Goal: Information Seeking & Learning: Learn about a topic

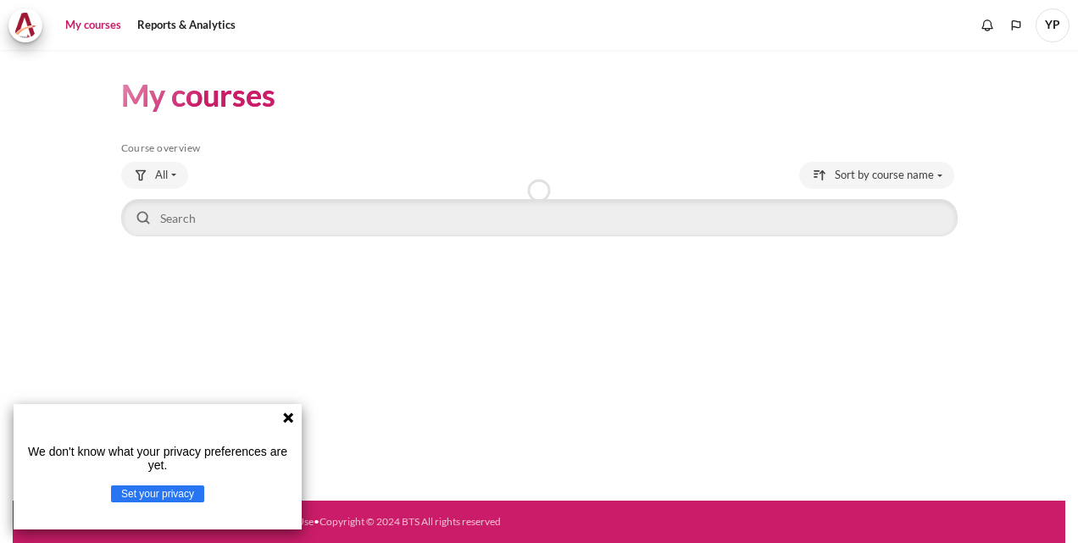
click at [284, 413] on icon at bounding box center [288, 418] width 10 height 10
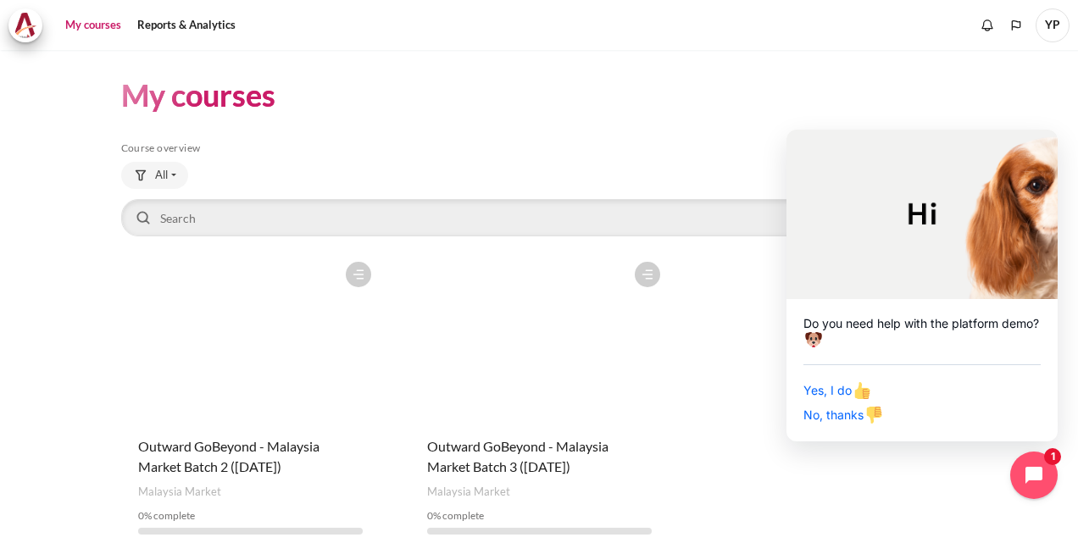
click at [939, 464] on div "Course is starred Actions for course Outward GoBeyond - Malaysia Market Batch 2…" at bounding box center [539, 400] width 836 height 295
click at [1032, 474] on icon "Close chat widget" at bounding box center [1043, 476] width 26 height 26
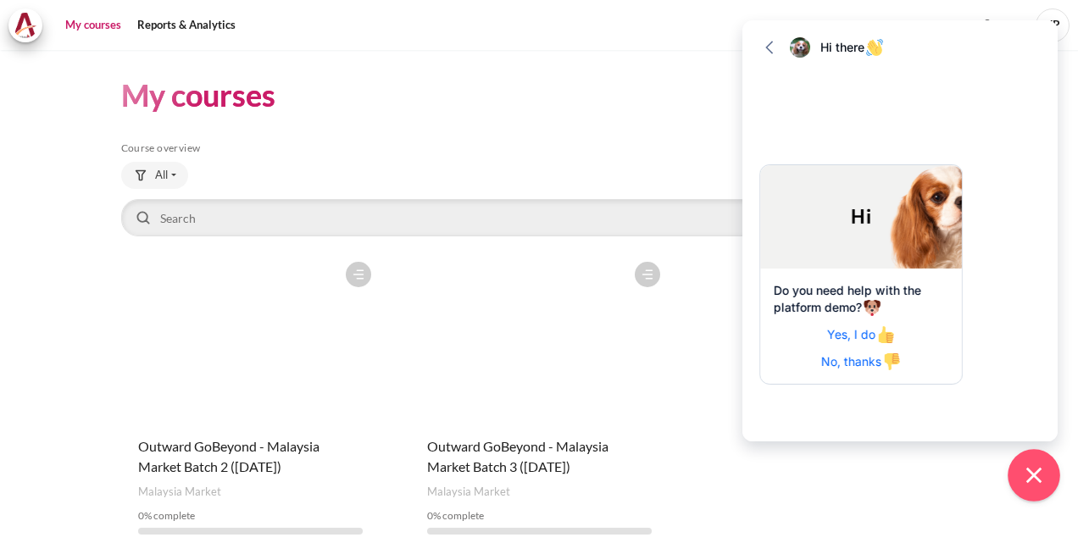
click at [1027, 474] on icon "Close chat widget" at bounding box center [1034, 476] width 26 height 26
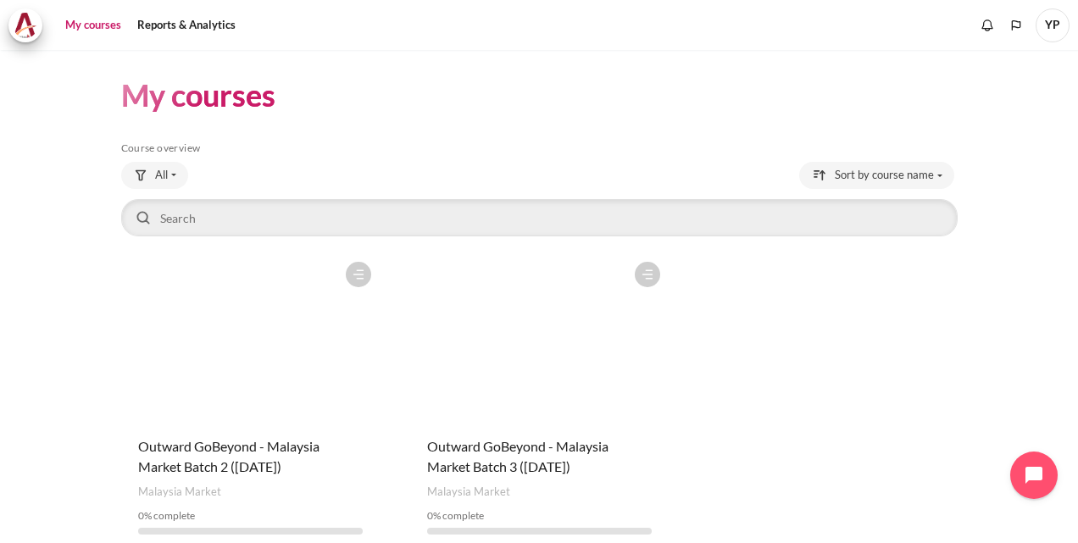
click at [800, 359] on div "Course is starred Actions for course Outward GoBeyond - Malaysia Market Batch 2…" at bounding box center [539, 400] width 836 height 295
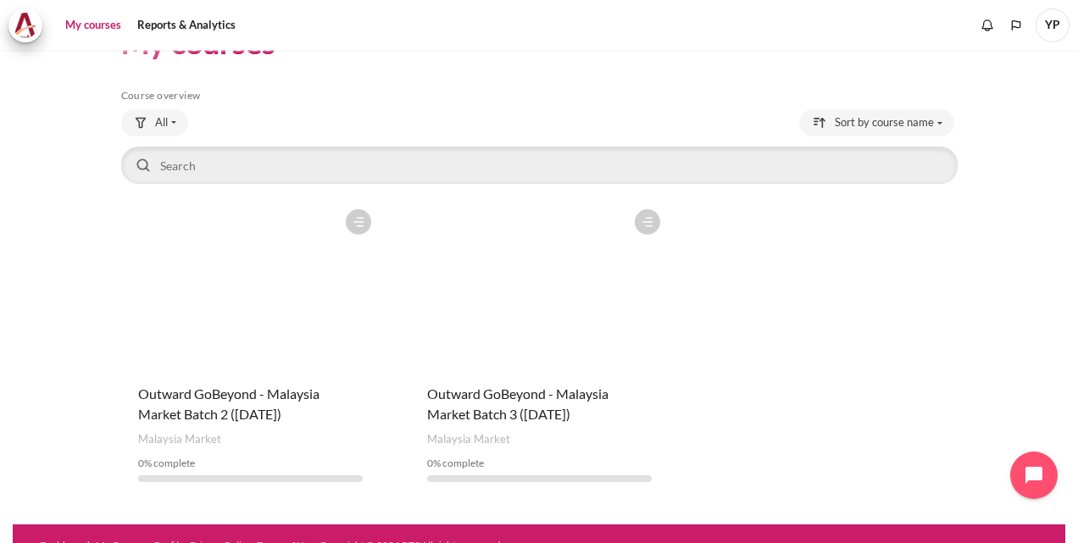
scroll to position [75, 0]
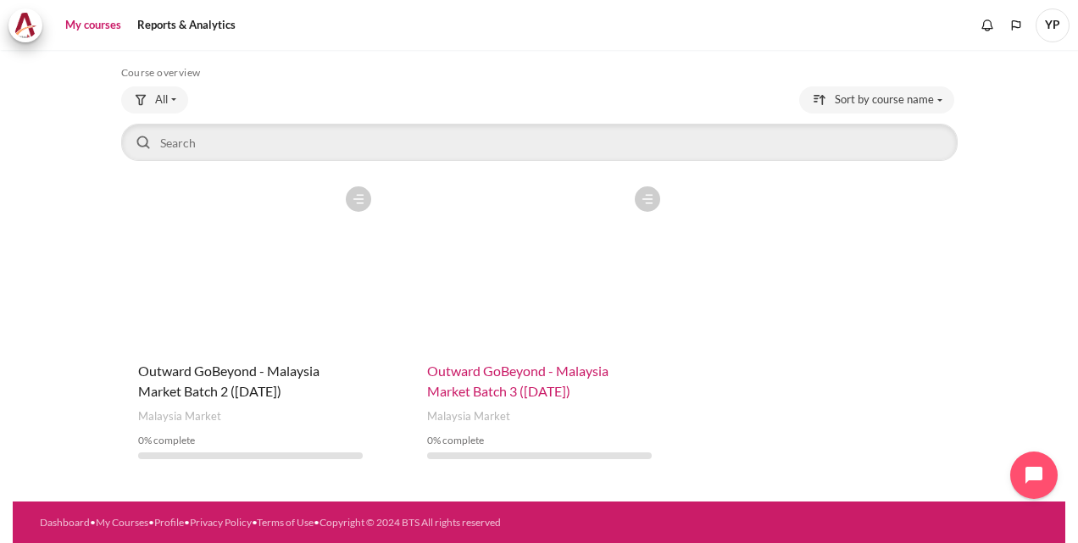
click at [510, 375] on span "Outward GoBeyond - Malaysia Market Batch 3 ([DATE])" at bounding box center [517, 381] width 181 height 36
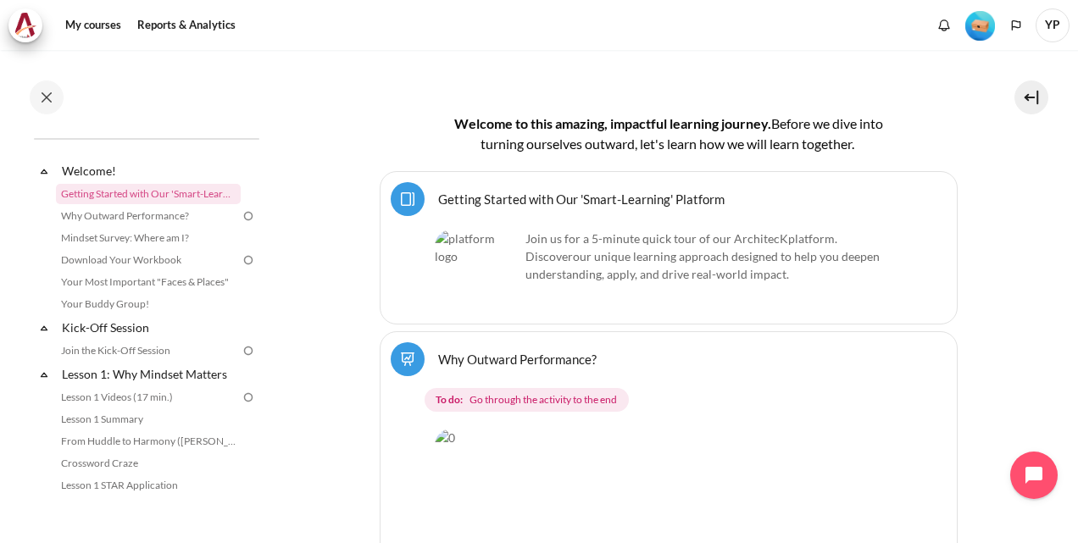
scroll to position [424, 0]
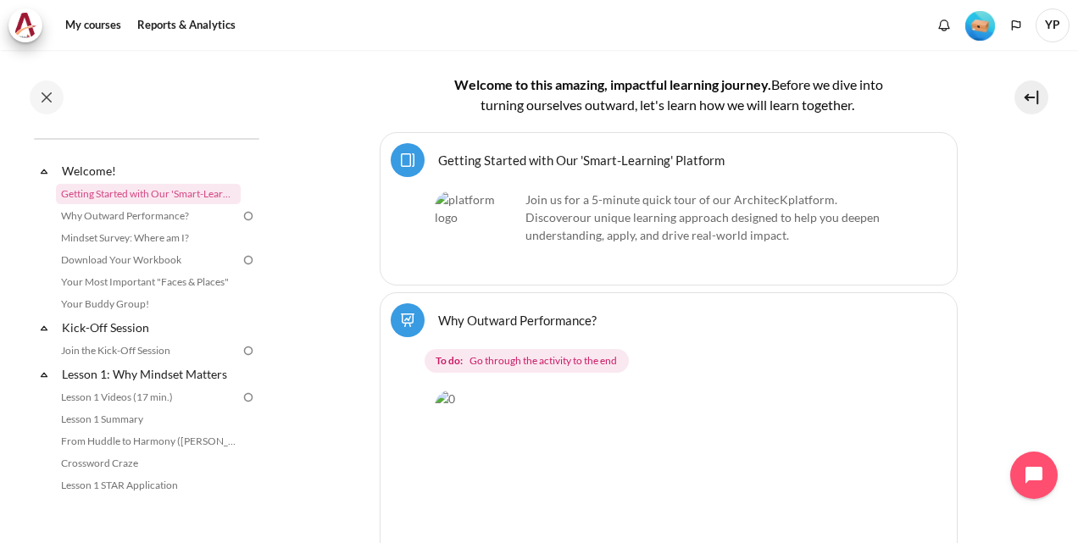
click at [491, 152] on link "Getting Started with Our 'Smart-Learning' Platform Page" at bounding box center [581, 160] width 286 height 16
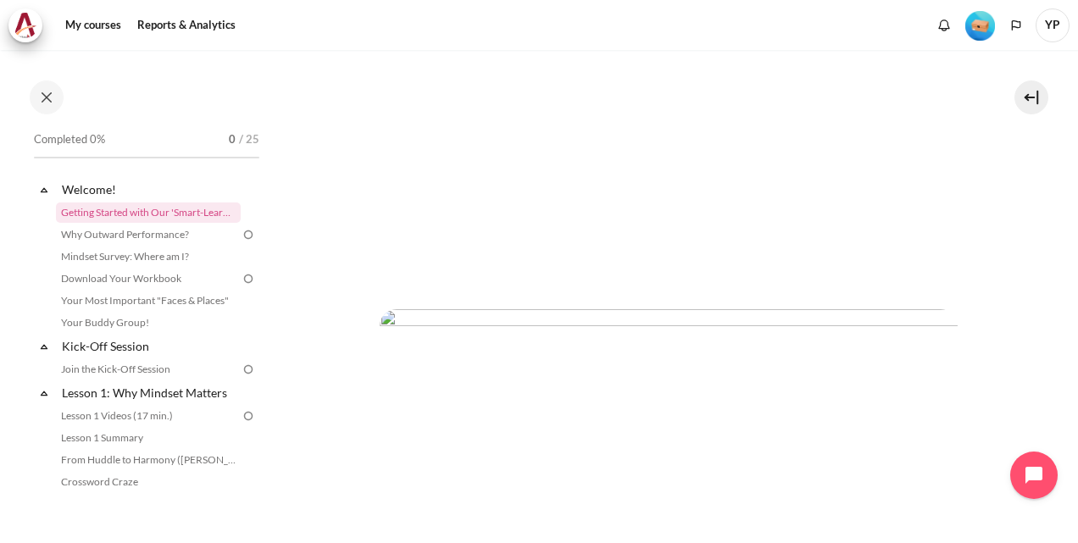
scroll to position [254, 0]
click at [697, 186] on img "Content" at bounding box center [669, 175] width 578 height 241
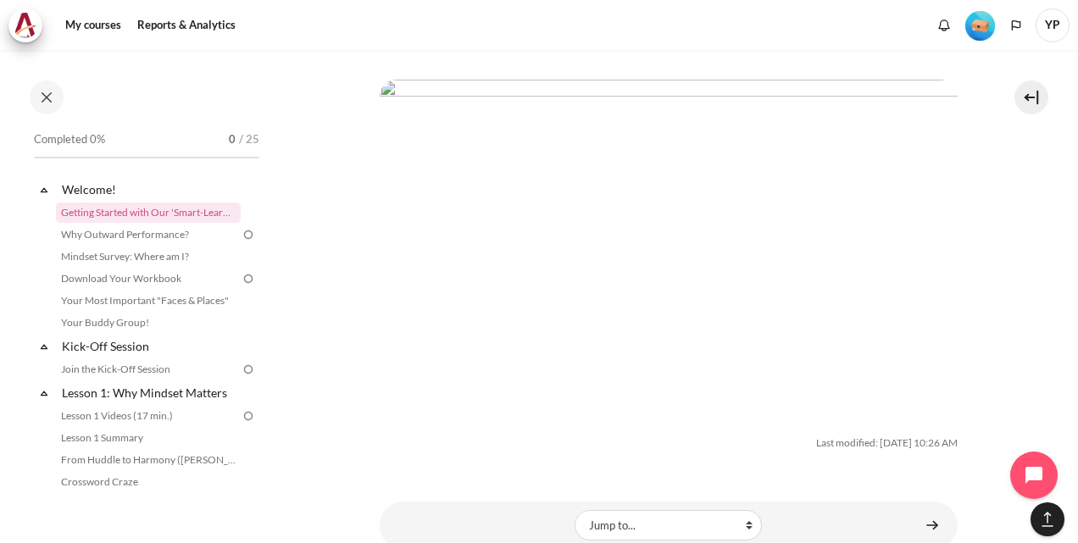
scroll to position [2936, 0]
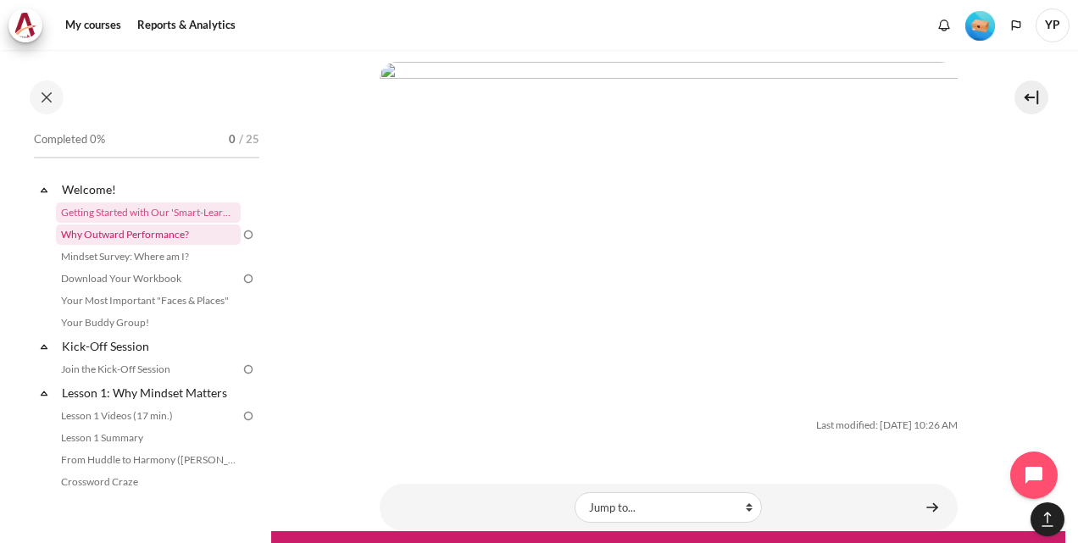
click at [92, 234] on link "Why Outward Performance?" at bounding box center [148, 235] width 185 height 20
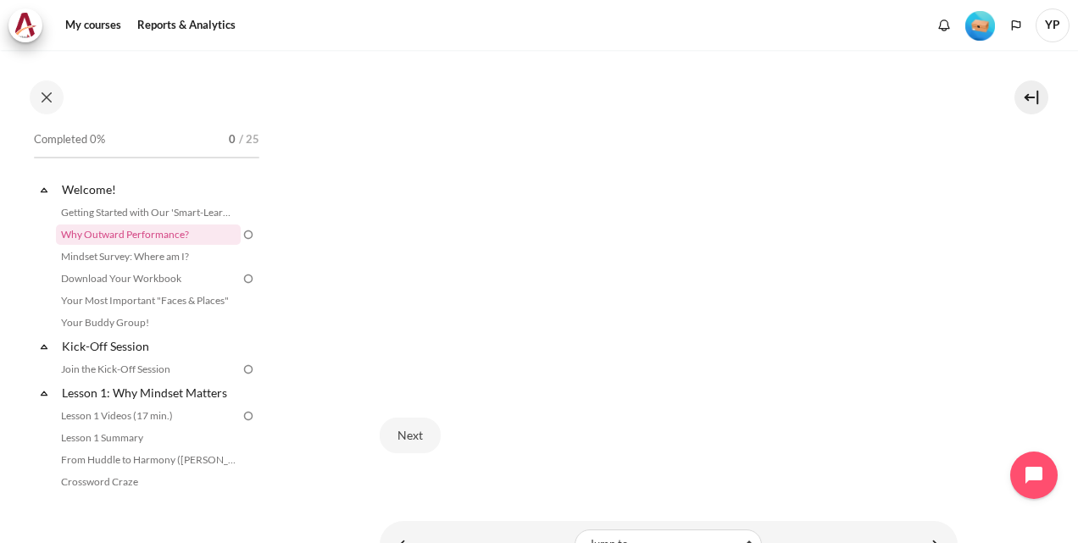
scroll to position [500, 0]
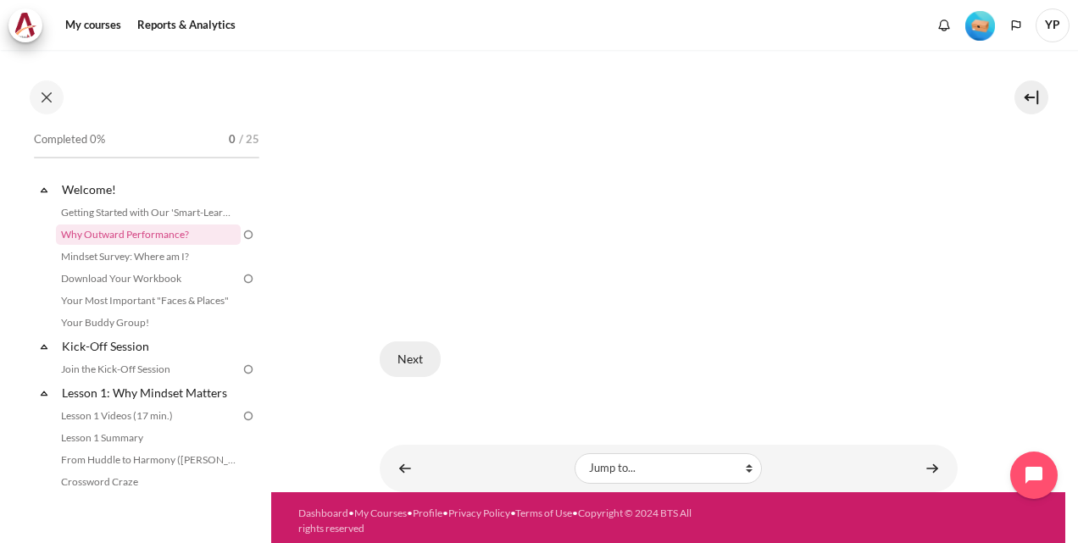
click at [398, 356] on button "Next" at bounding box center [410, 359] width 61 height 36
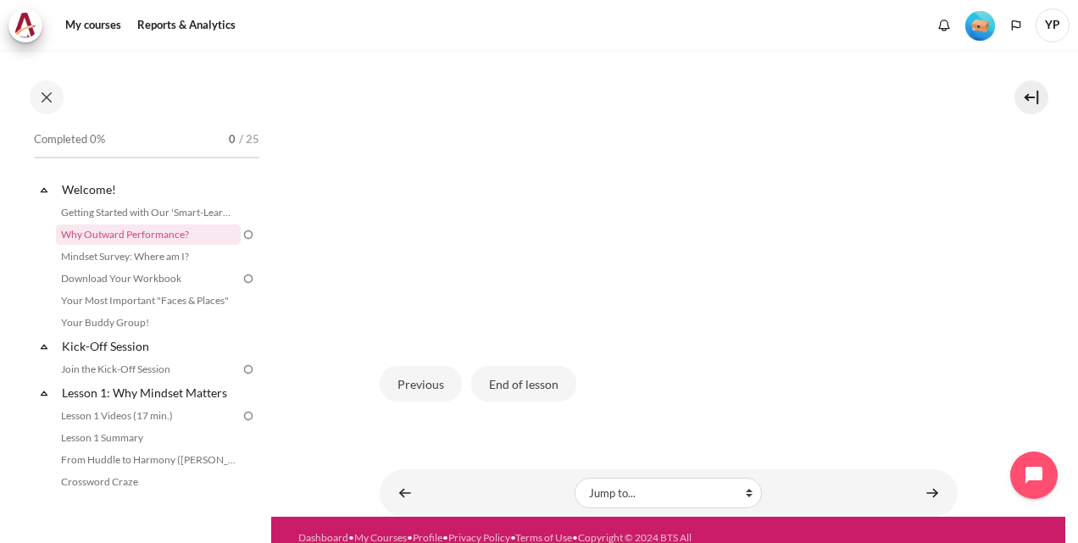
scroll to position [424, 0]
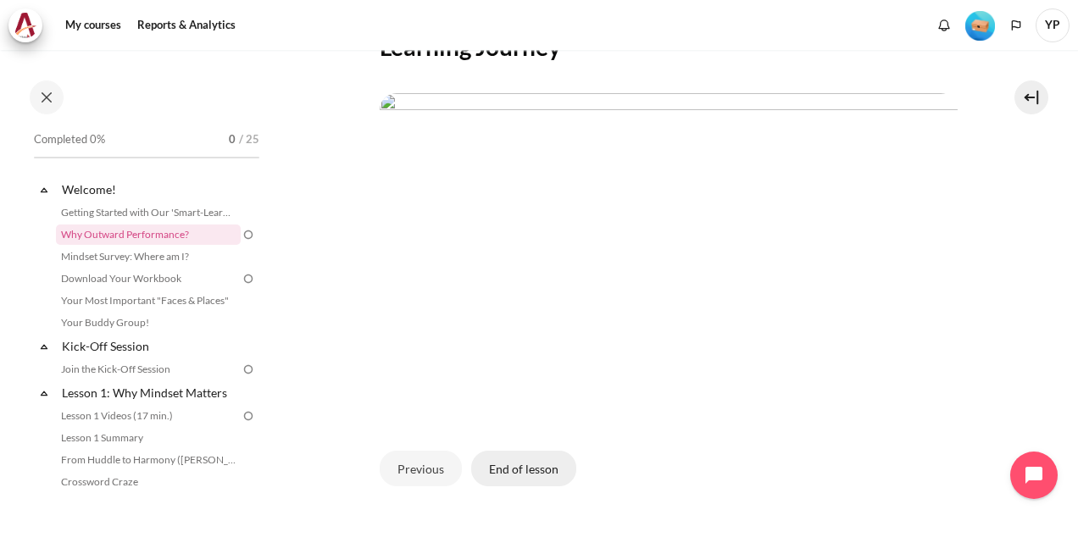
click at [506, 459] on button "End of lesson" at bounding box center [523, 469] width 105 height 36
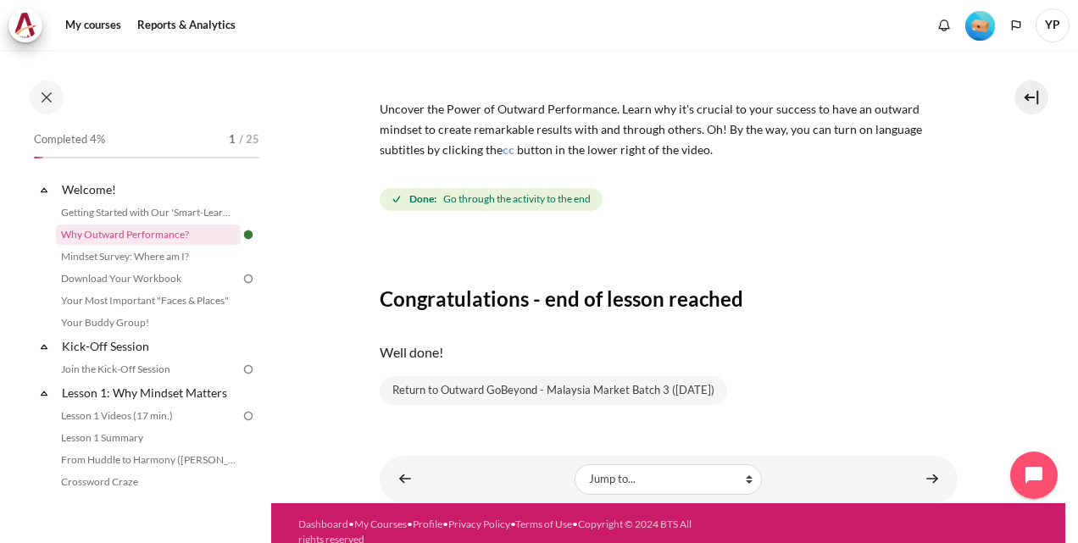
scroll to position [185, 0]
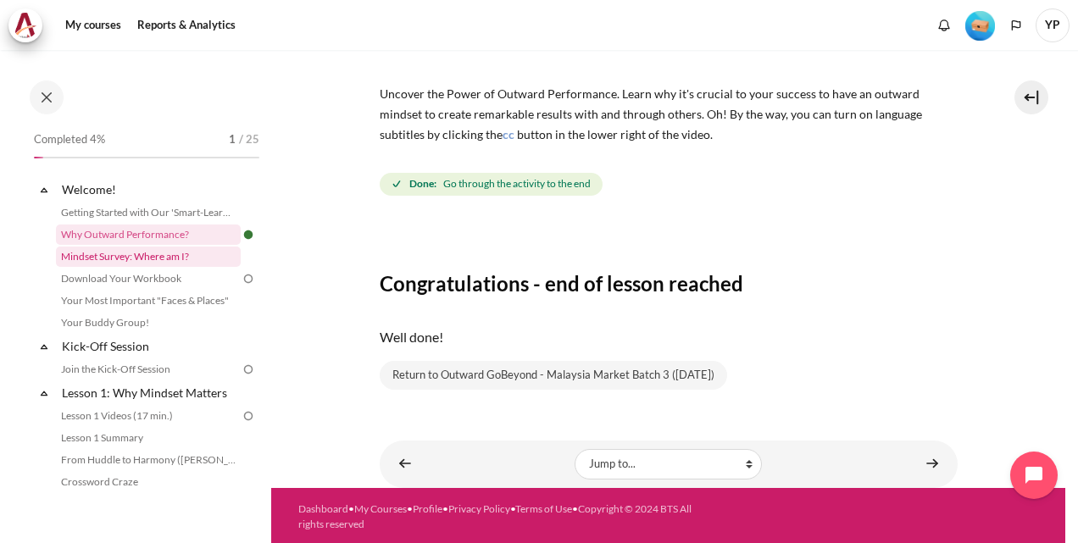
click at [154, 258] on link "Mindset Survey: Where am I?" at bounding box center [148, 257] width 185 height 20
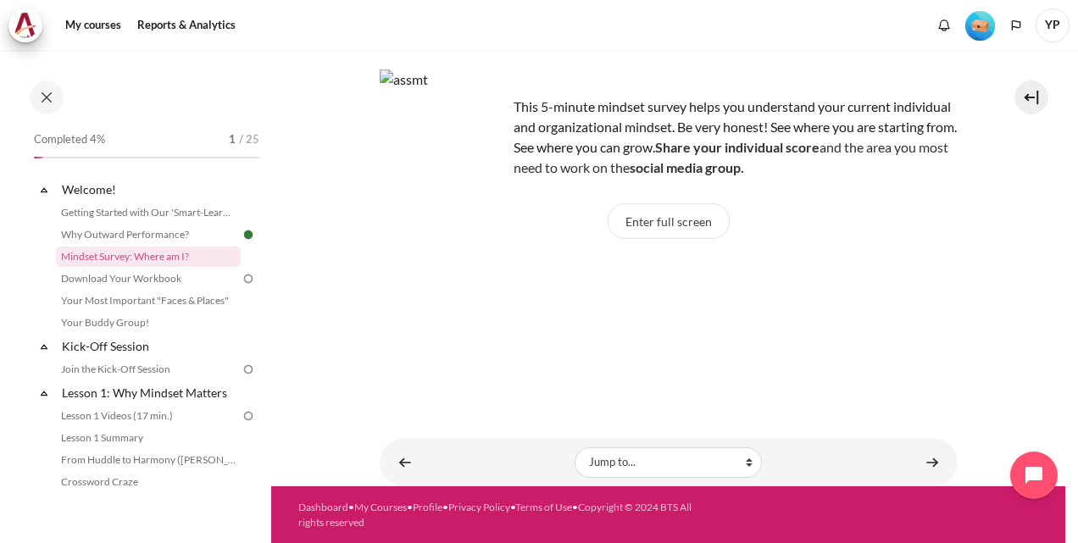
scroll to position [14, 0]
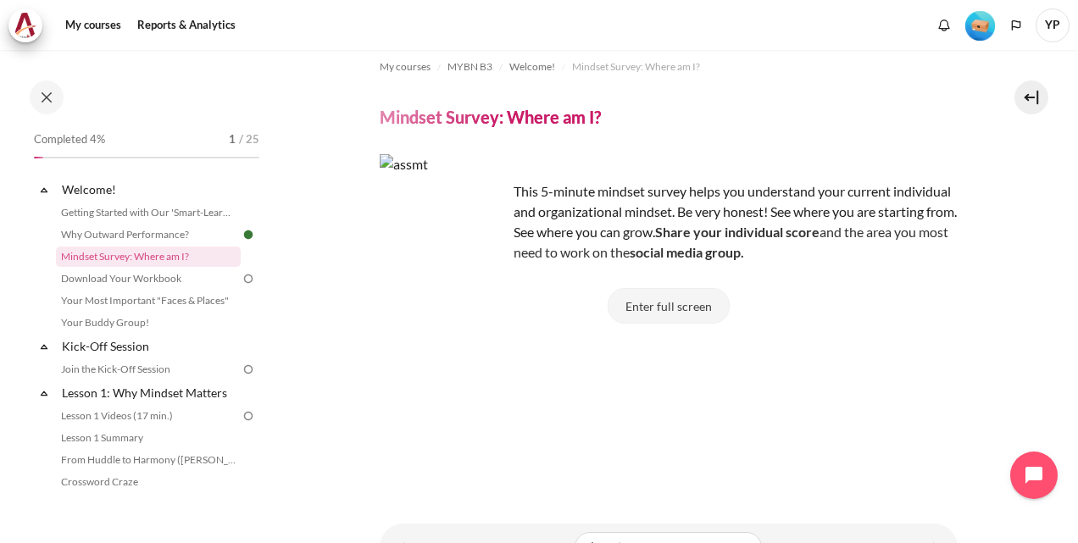
click at [647, 303] on button "Enter full screen" at bounding box center [669, 306] width 122 height 36
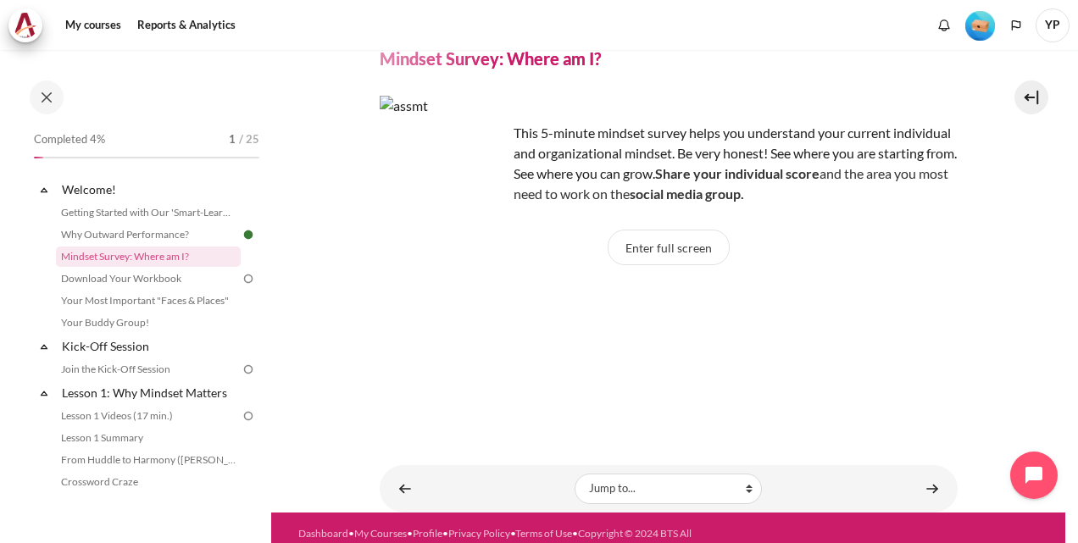
scroll to position [98, 0]
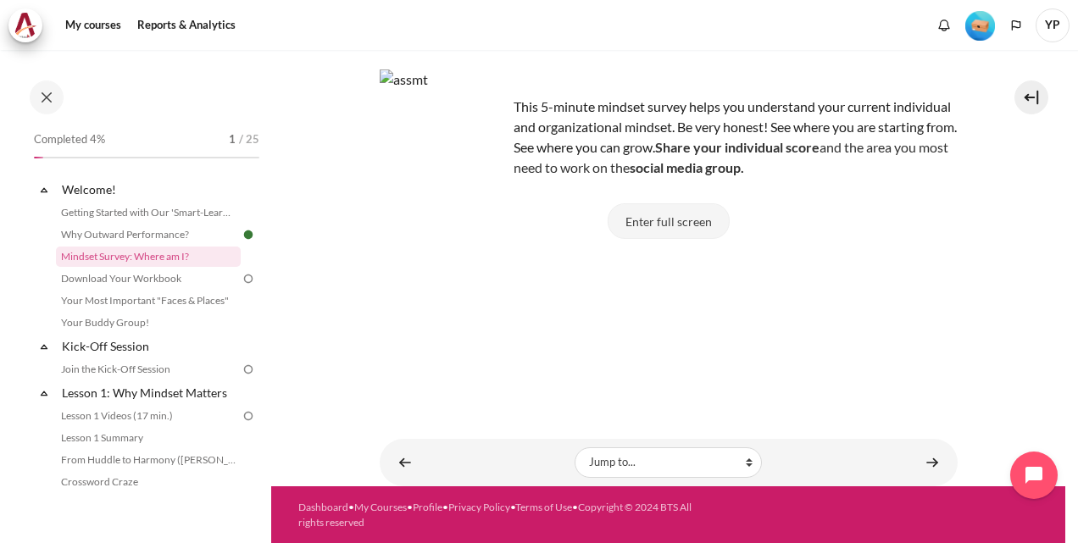
click at [645, 214] on button "Enter full screen" at bounding box center [669, 221] width 122 height 36
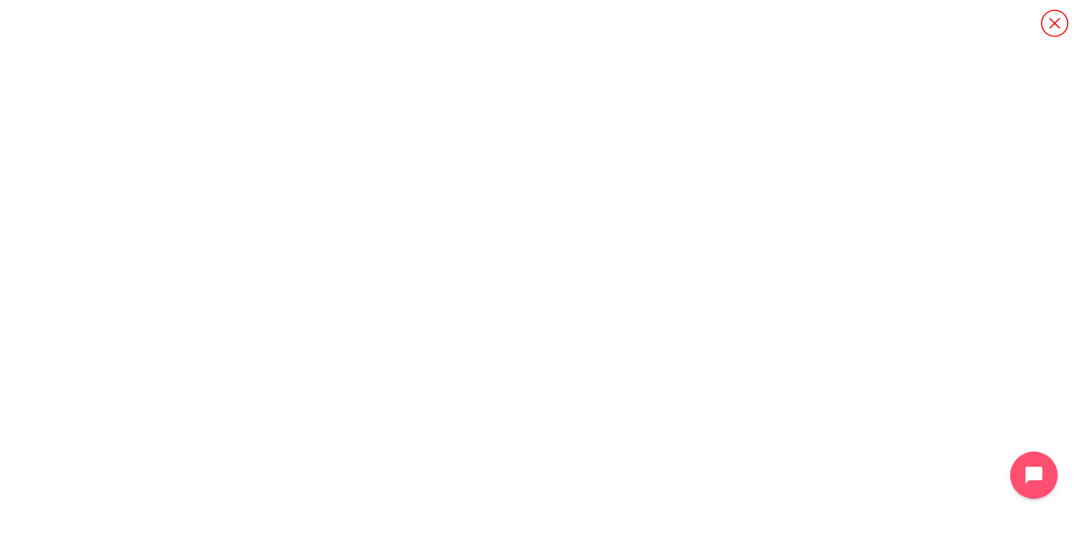
scroll to position [0, 0]
click at [1056, 24] on icon "Content" at bounding box center [1053, 22] width 27 height 27
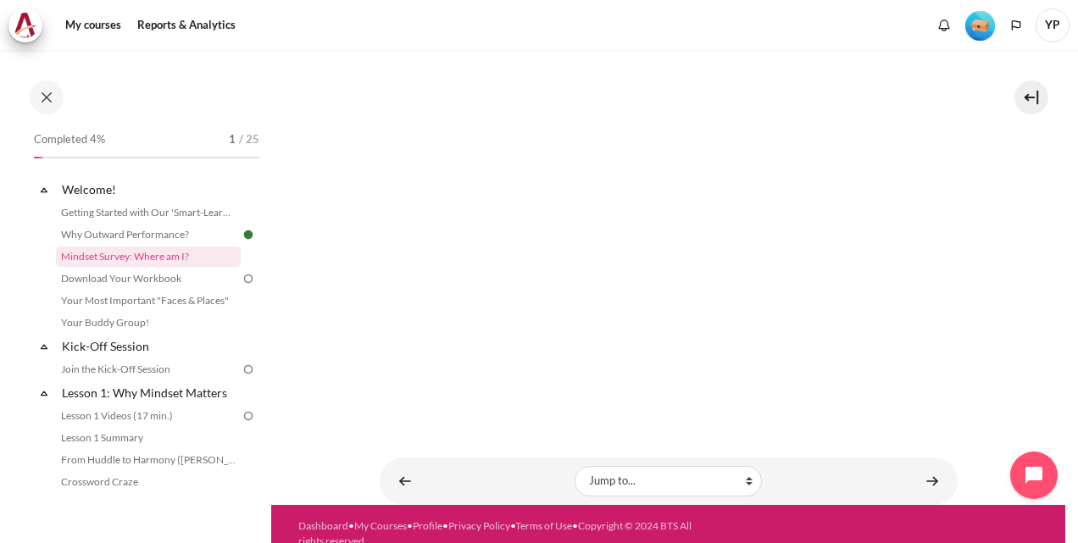
scroll to position [442, 0]
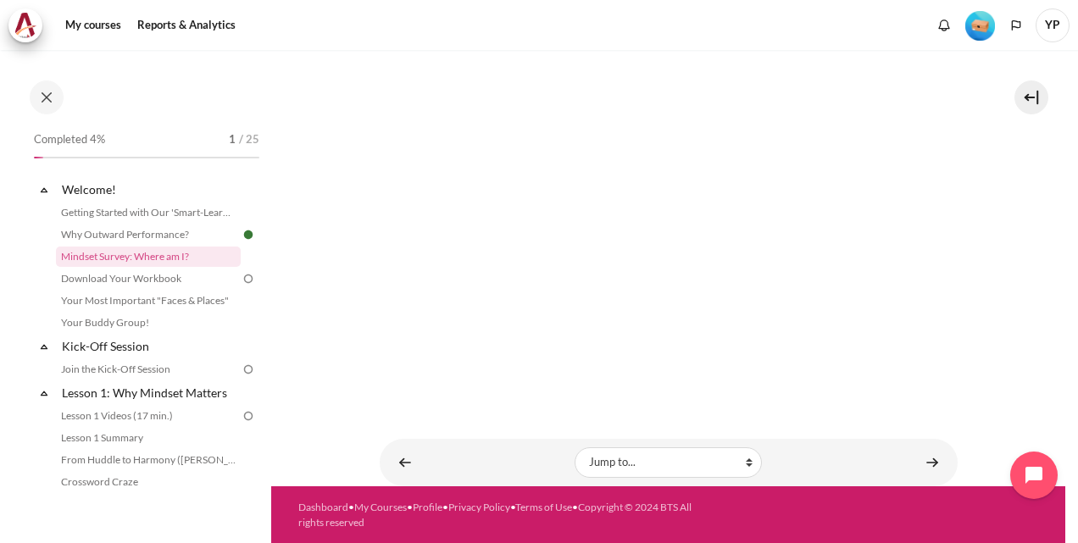
click at [1009, 380] on section "My courses MYBN B3 Welcome! Mindset Survey: Where am I? Mindset Survey: Where a…" at bounding box center [668, 47] width 794 height 879
click at [130, 275] on link "Download Your Workbook" at bounding box center [148, 279] width 185 height 20
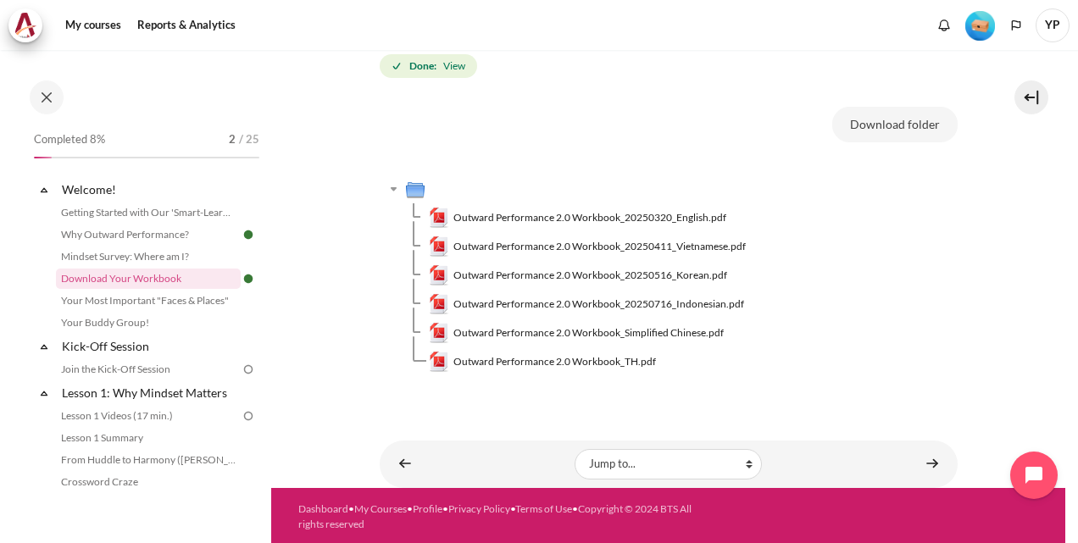
scroll to position [258, 0]
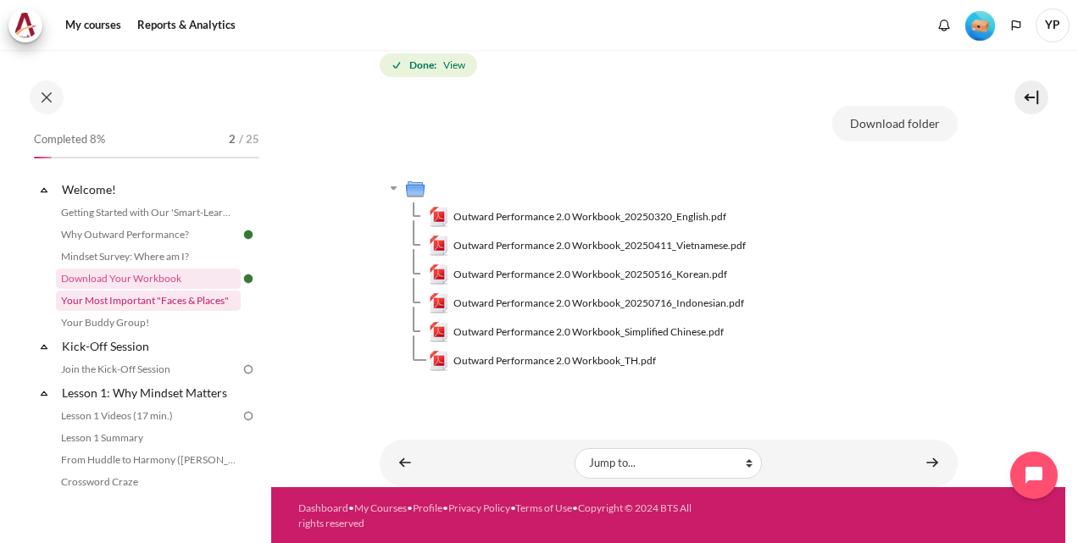
click at [135, 301] on link "Your Most Important "Faces & Places"" at bounding box center [148, 301] width 185 height 20
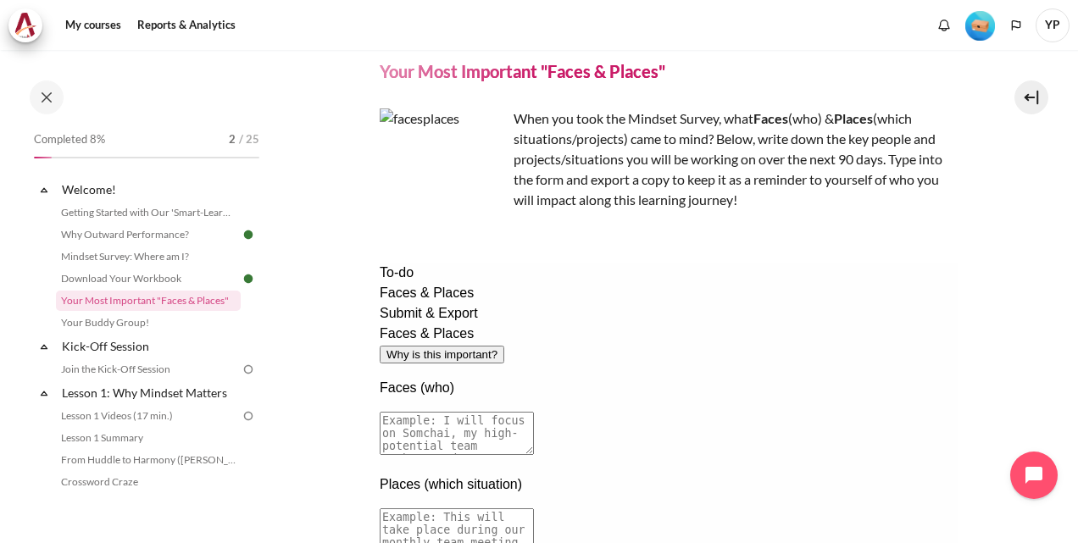
scroll to position [85, 0]
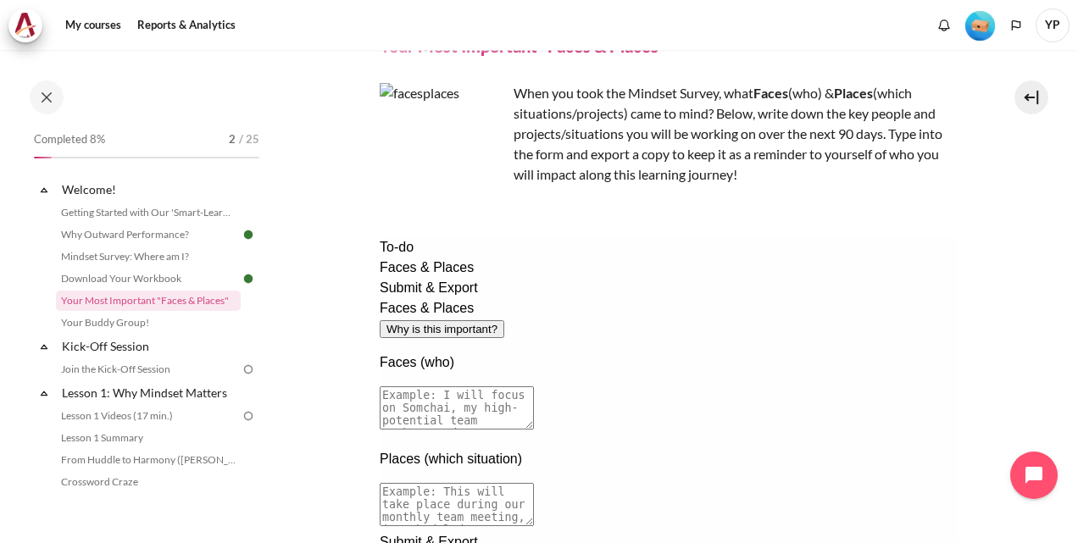
click at [533, 386] on textarea at bounding box center [456, 407] width 154 height 43
type textarea "i focus on the management team (EXCO and EMT/SMT) as the faces of the company a…"
click at [533, 483] on textarea at bounding box center [456, 504] width 154 height 43
type textarea "T"
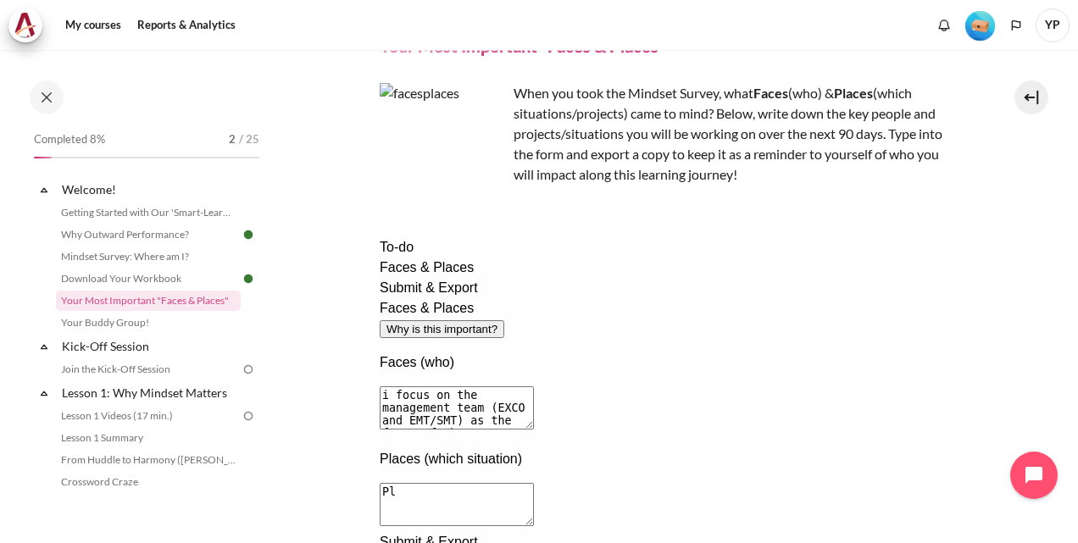
type textarea "P"
type textarea "s"
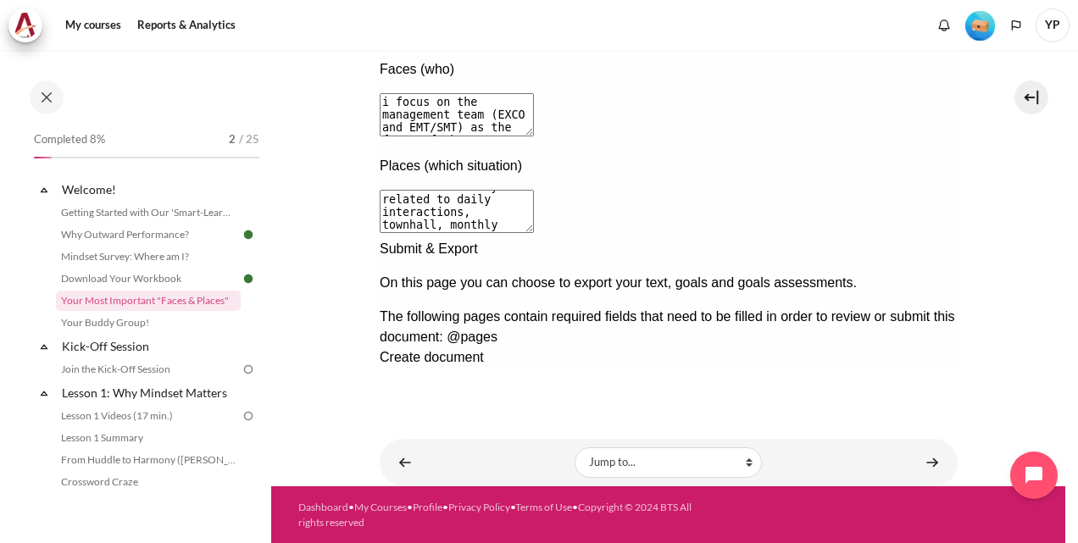
type textarea "Situation usually related to daily interactions, townhall, monthly review meeti…"
click at [915, 239] on div "Next documentation step" at bounding box center [668, 239] width 578 height 0
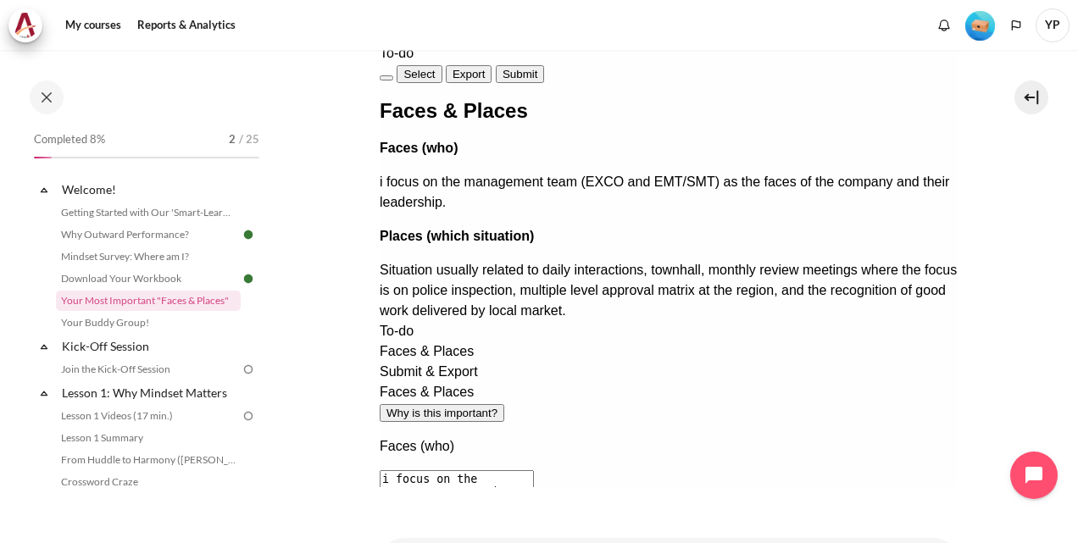
scroll to position [39, 0]
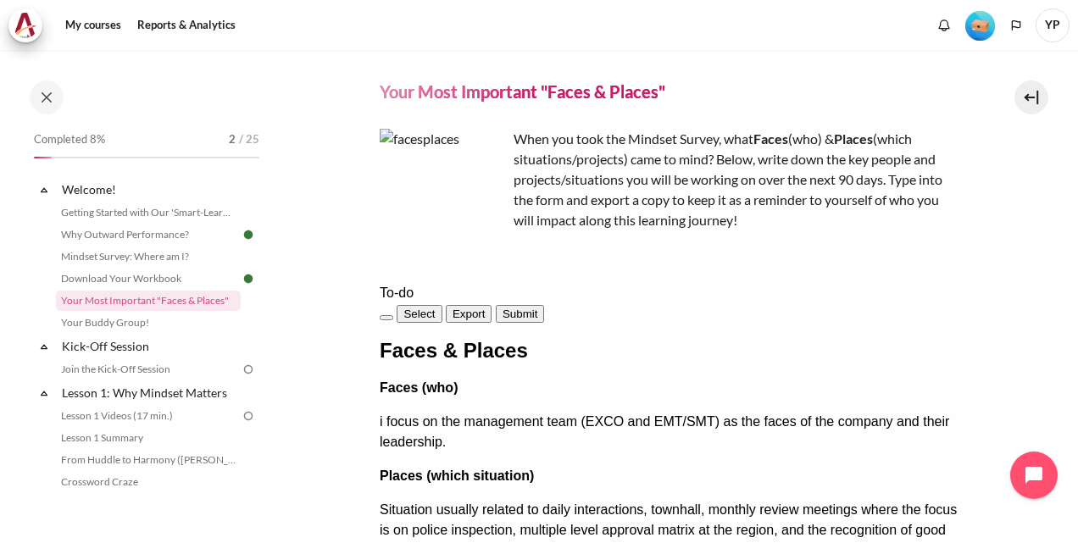
click at [485, 311] on span "Export" at bounding box center [468, 314] width 33 height 13
click at [543, 307] on button "Submit" at bounding box center [519, 314] width 48 height 18
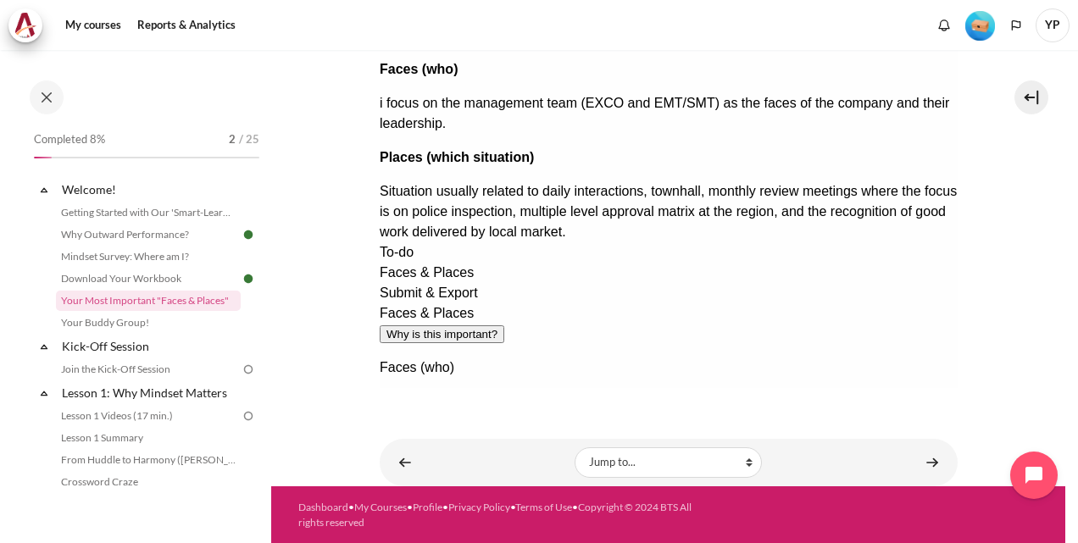
scroll to position [124, 0]
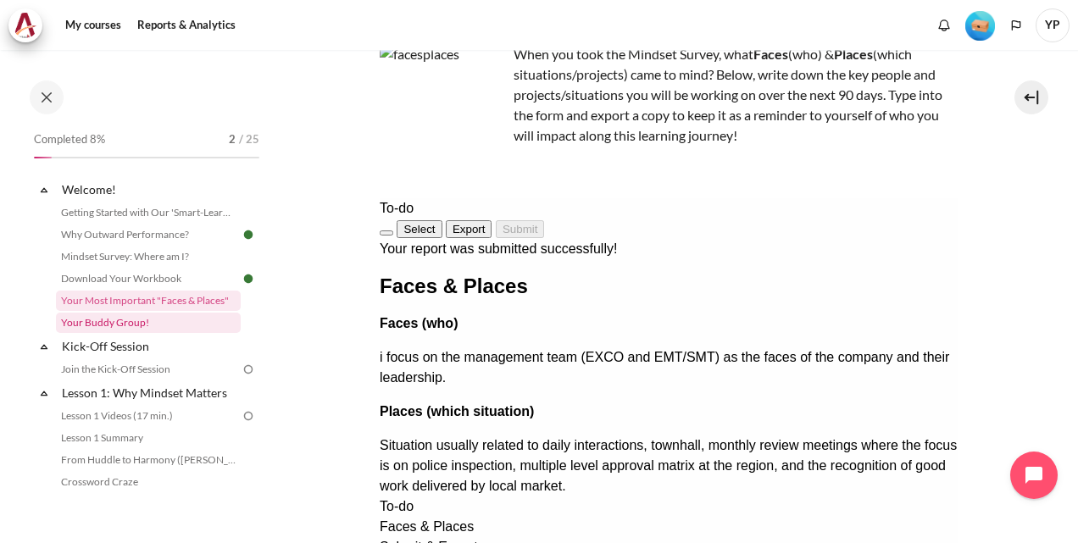
click at [125, 313] on link "Your Buddy Group!" at bounding box center [148, 323] width 185 height 20
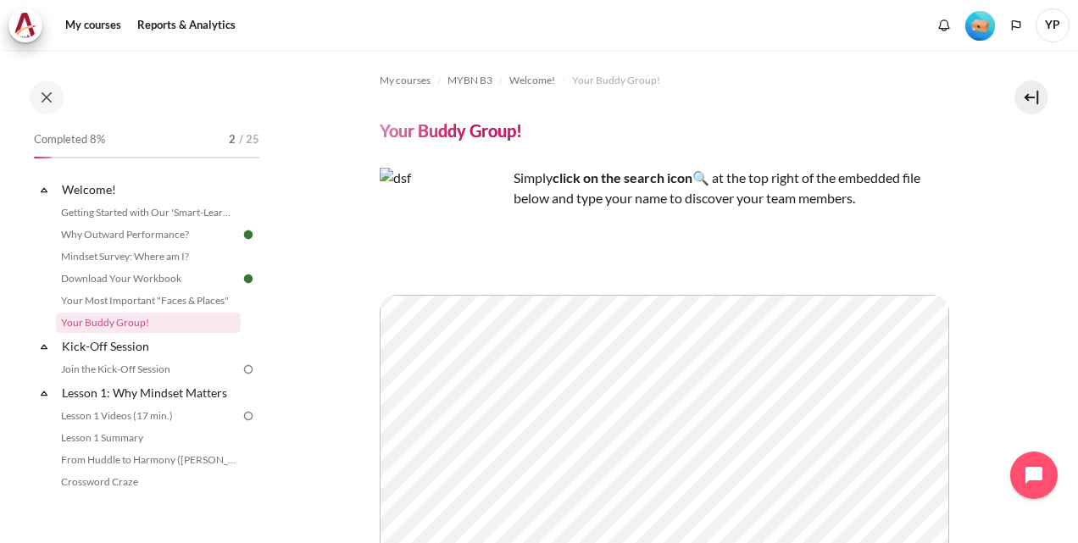
scroll to position [10, 0]
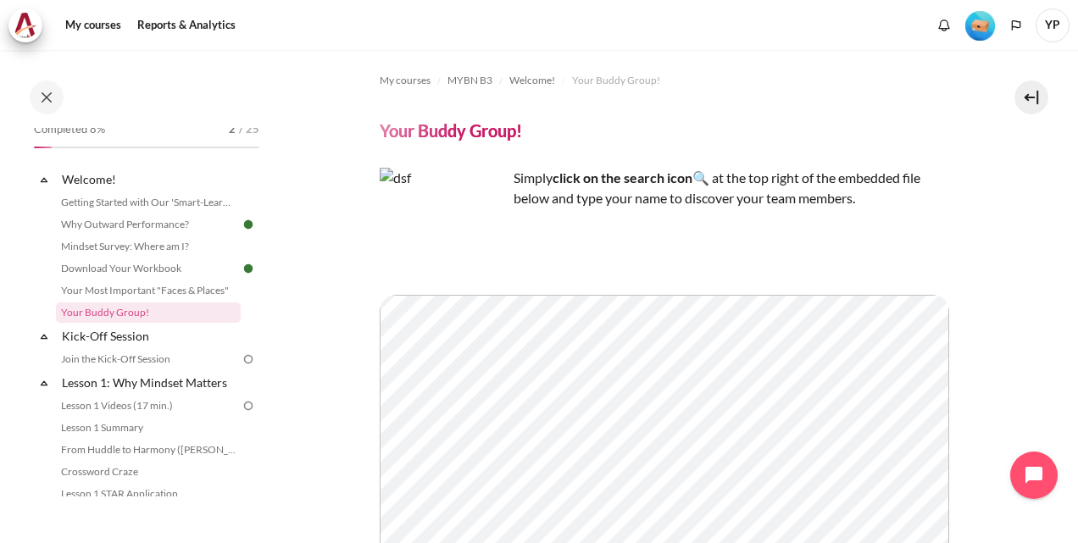
click at [979, 386] on section "My courses MYBN B3 Welcome! Your Buddy Group! Your Buddy Group! Simply" at bounding box center [668, 476] width 794 height 852
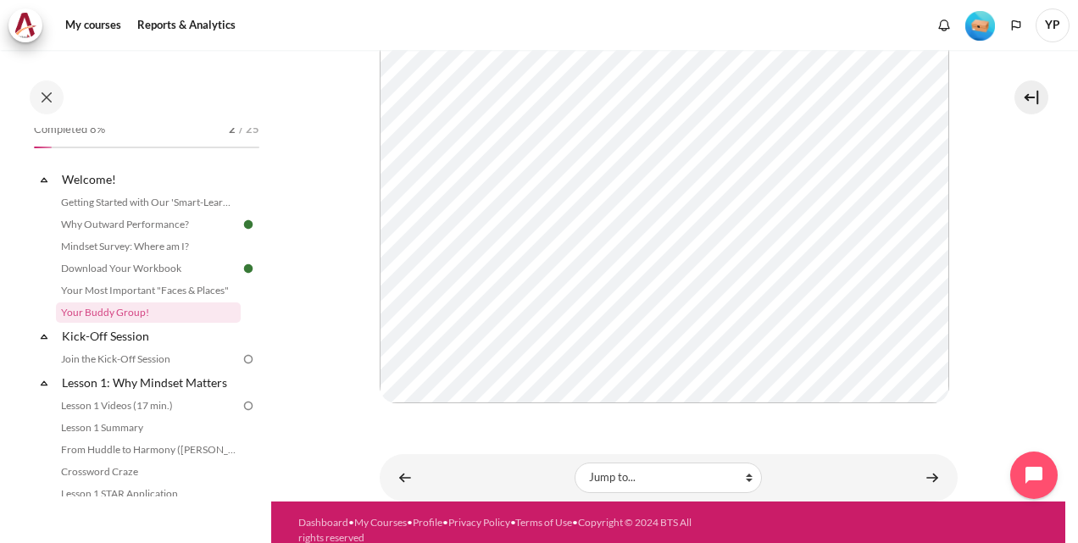
scroll to position [420, 0]
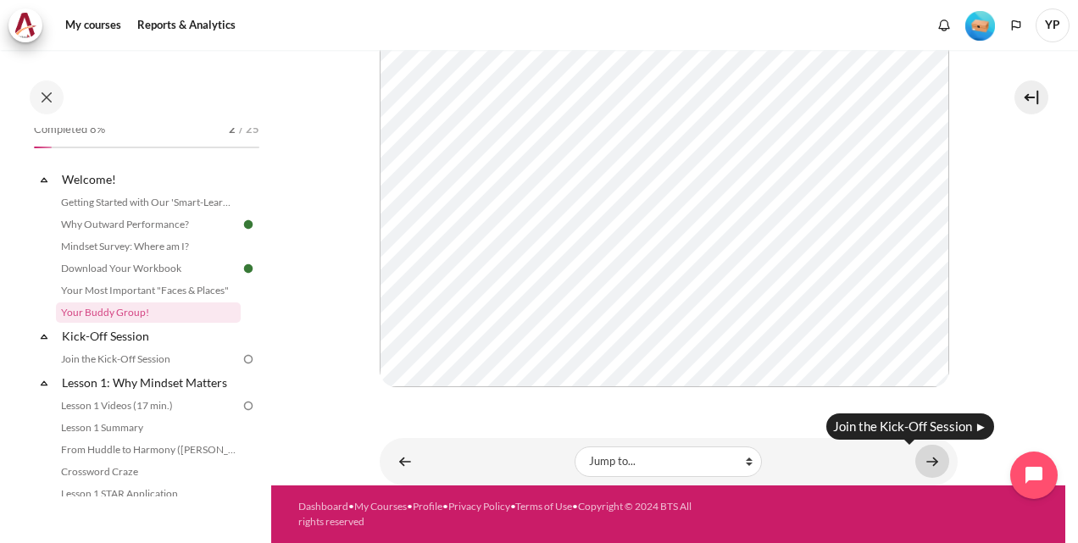
click at [922, 456] on link "Content" at bounding box center [932, 461] width 34 height 33
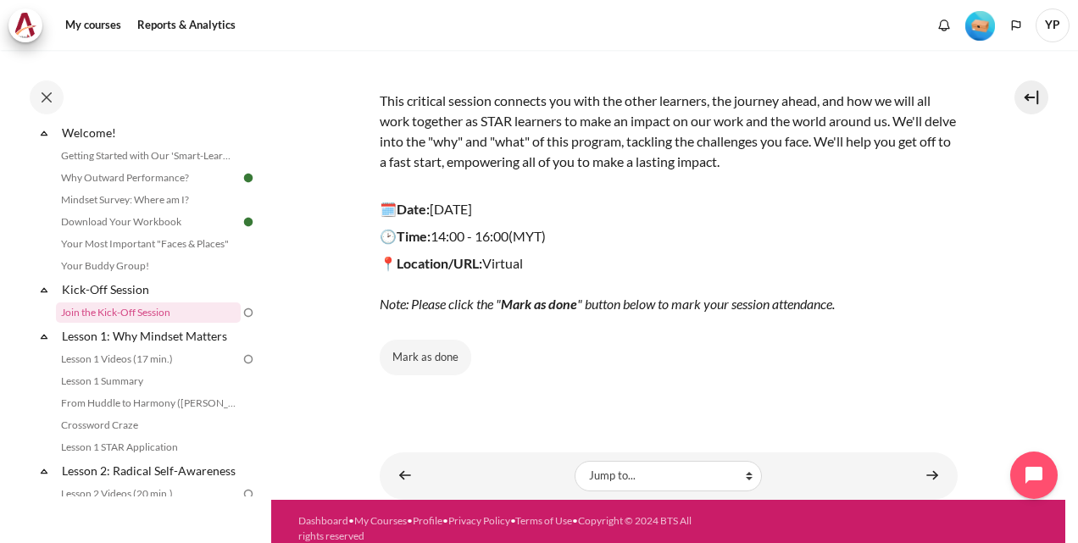
scroll to position [209, 0]
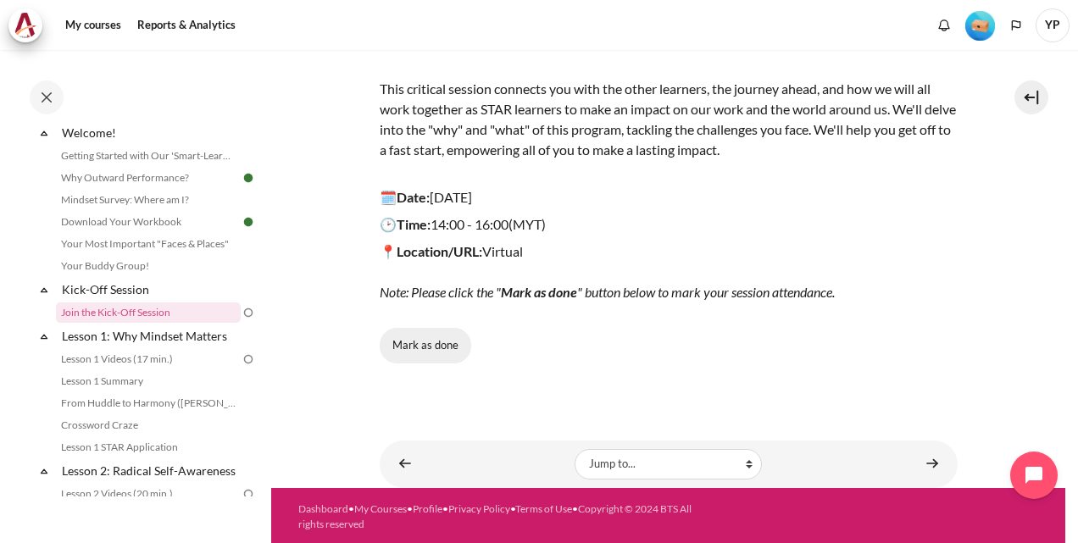
click at [444, 348] on button "Mark as done" at bounding box center [426, 346] width 92 height 36
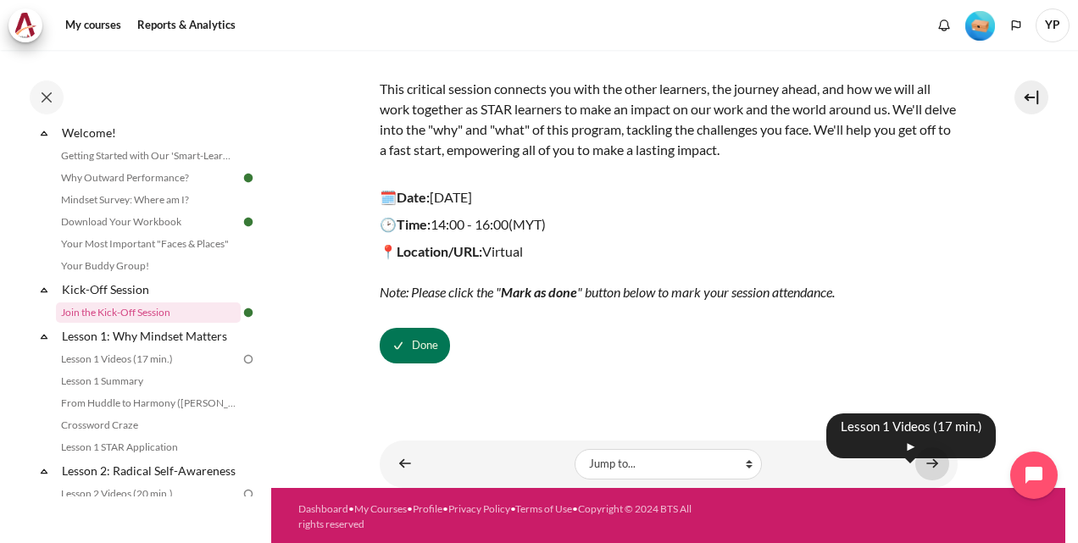
click at [924, 462] on link "Content" at bounding box center [932, 463] width 34 height 33
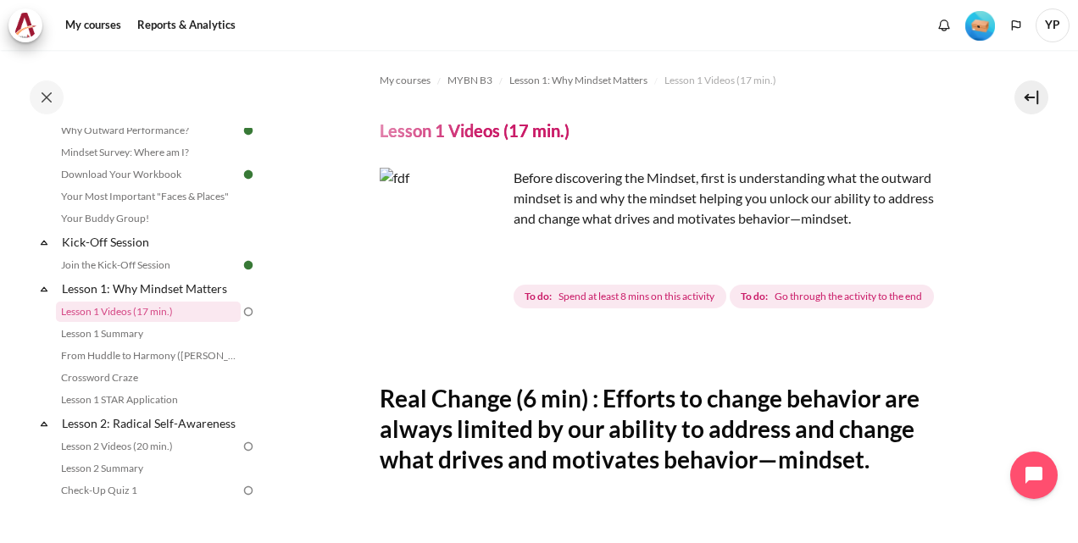
scroll to position [104, 0]
